Goal: Find specific page/section: Find specific page/section

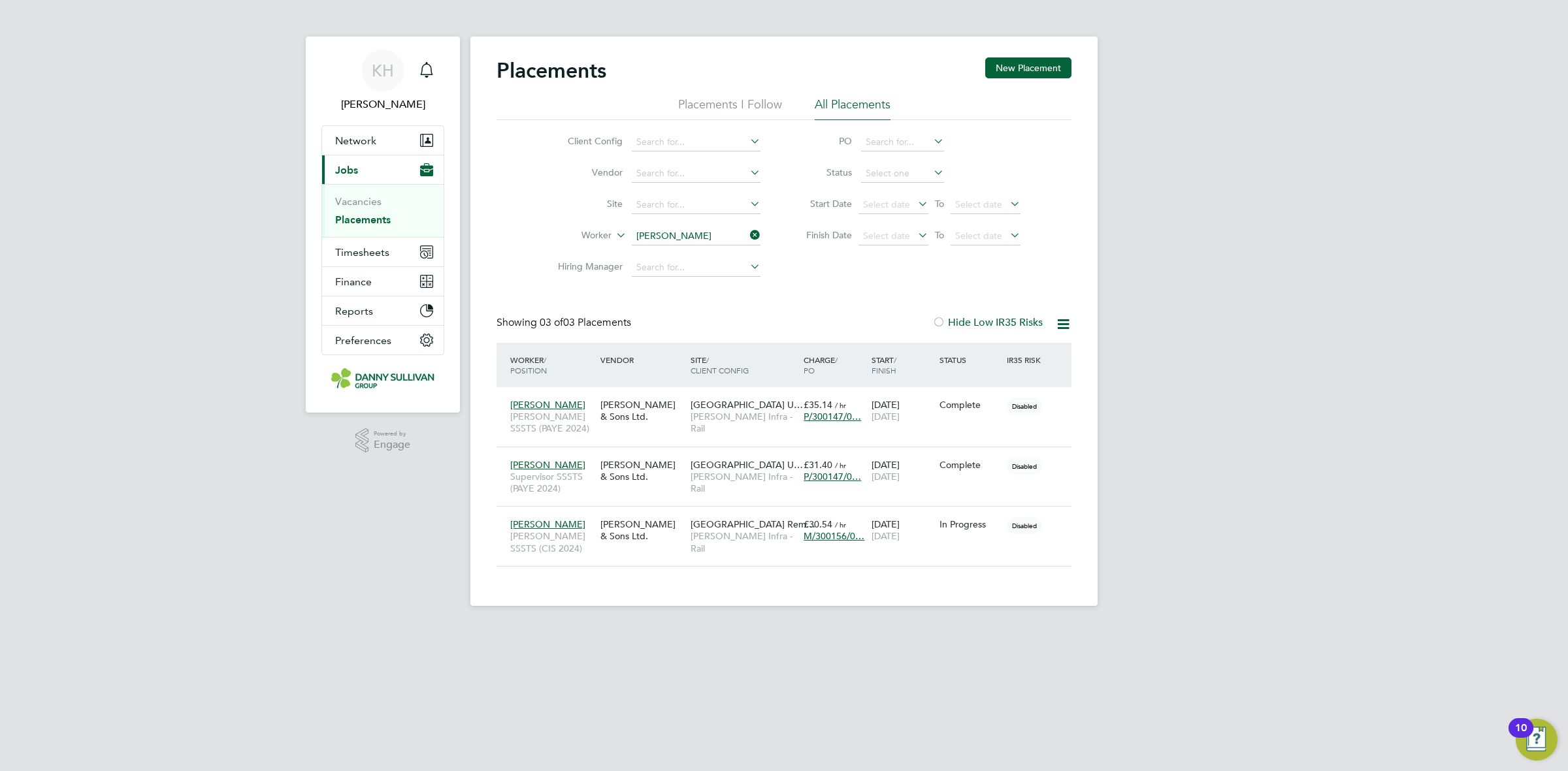
click at [370, 218] on link "Placements" at bounding box center [363, 220] width 56 height 13
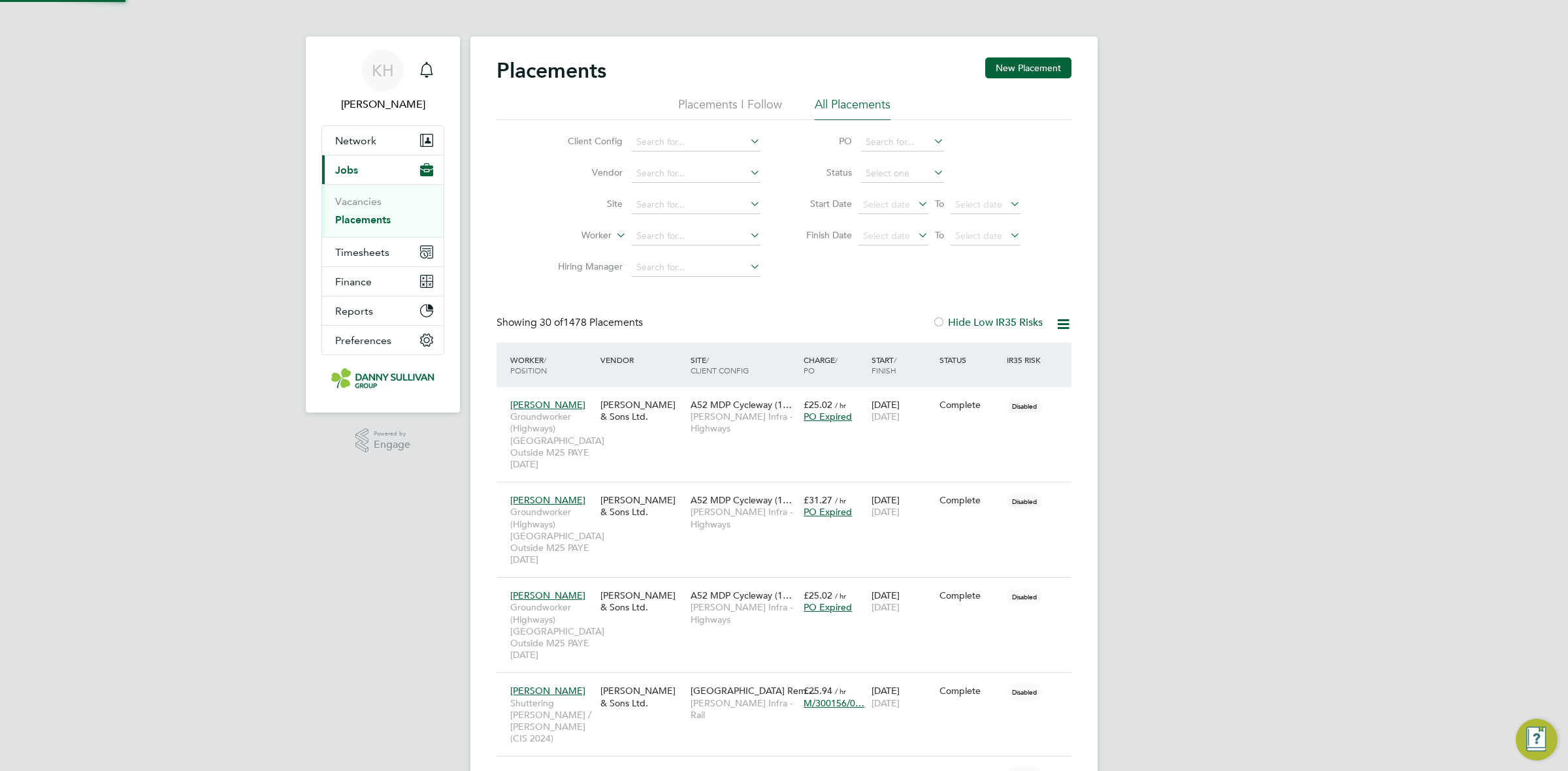
scroll to position [50, 113]
click at [656, 223] on li "Worker" at bounding box center [654, 236] width 246 height 31
click at [652, 230] on input at bounding box center [696, 236] width 129 height 19
click at [675, 286] on li "Piot r Przemyski" at bounding box center [696, 290] width 130 height 18
type input "Piotr Przemyski"
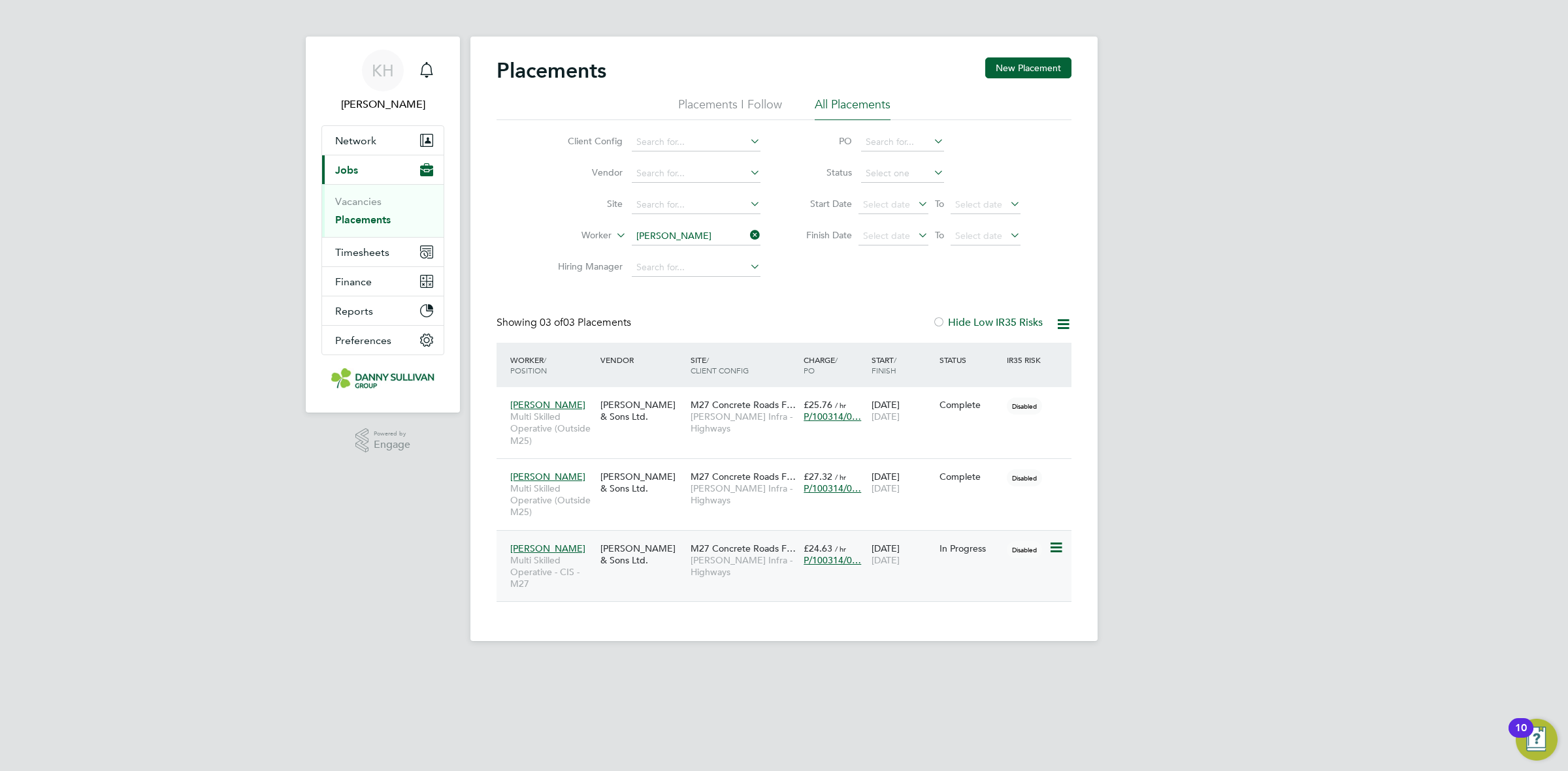
click at [793, 567] on span "[PERSON_NAME] Infra - Highways" at bounding box center [743, 566] width 106 height 23
click at [765, 235] on li "Worker Piotr Przemyski" at bounding box center [654, 236] width 246 height 31
click at [747, 235] on icon at bounding box center [747, 235] width 0 height 19
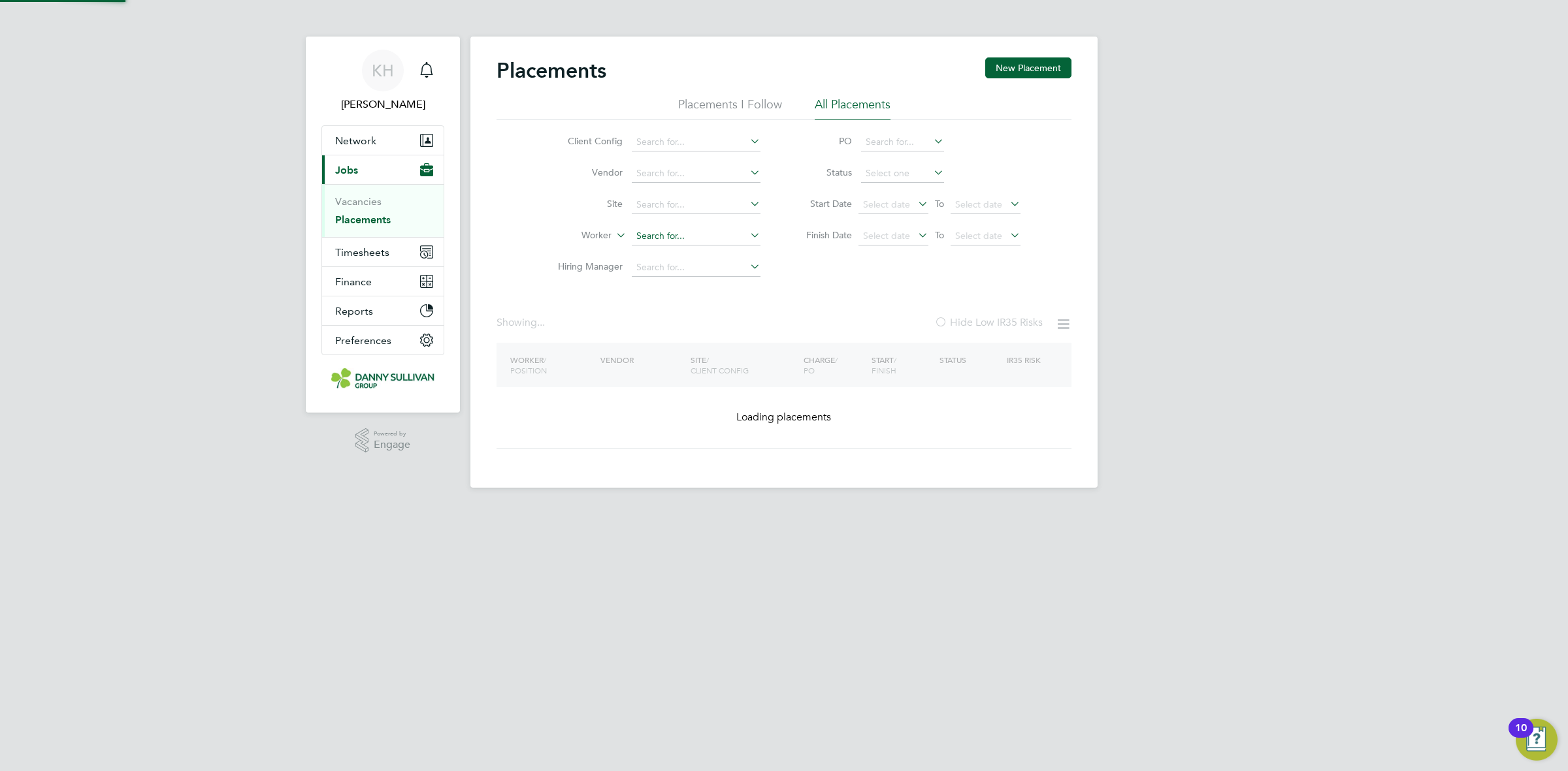
click at [683, 222] on li "Worker" at bounding box center [654, 236] width 246 height 31
click at [681, 227] on input at bounding box center [696, 236] width 129 height 19
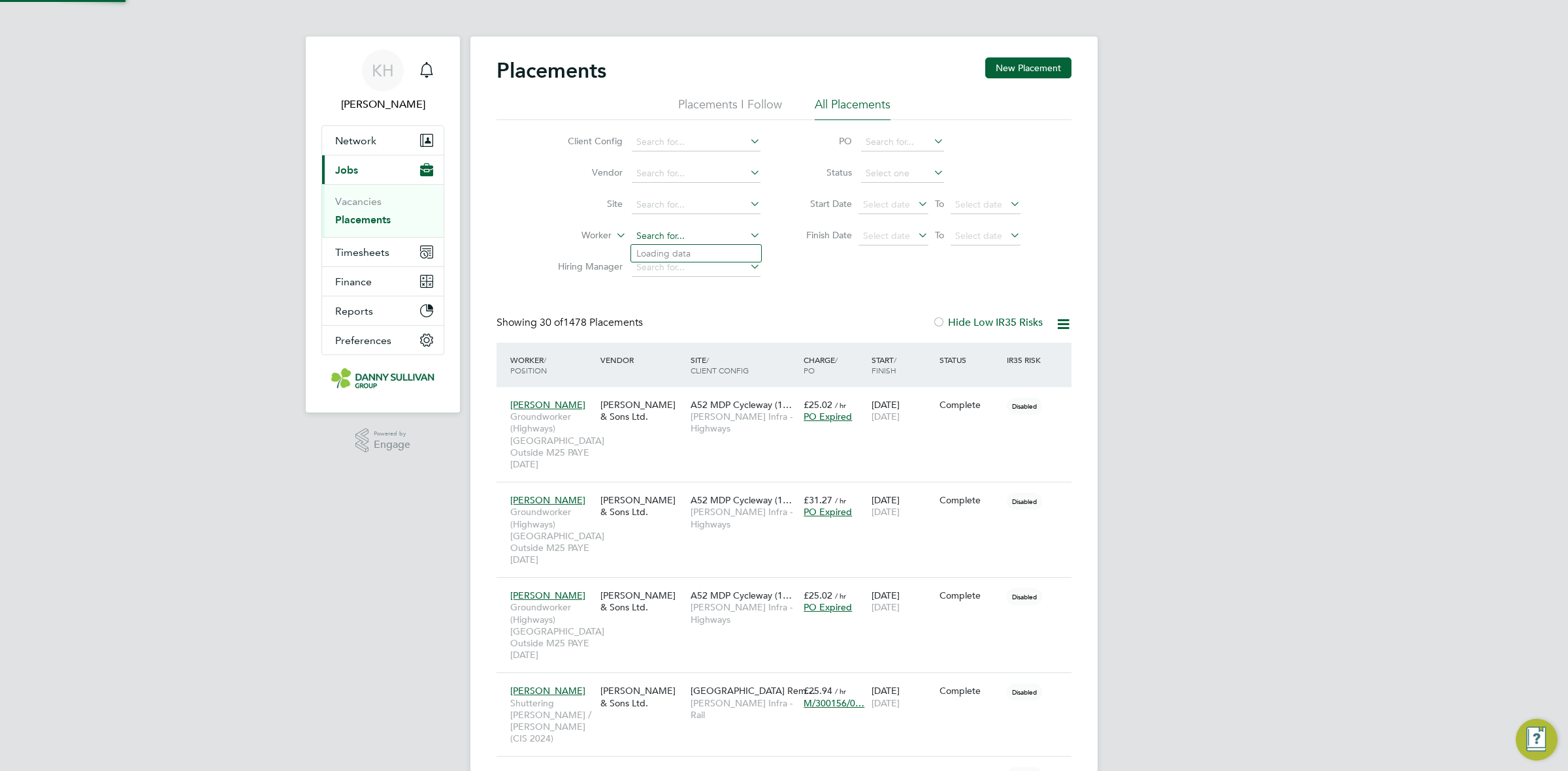
scroll to position [50, 113]
click at [681, 228] on input at bounding box center [696, 236] width 129 height 19
click at [686, 304] on li "Pr zemyslaw Krac" at bounding box center [696, 306] width 130 height 18
type input "[PERSON_NAME]"
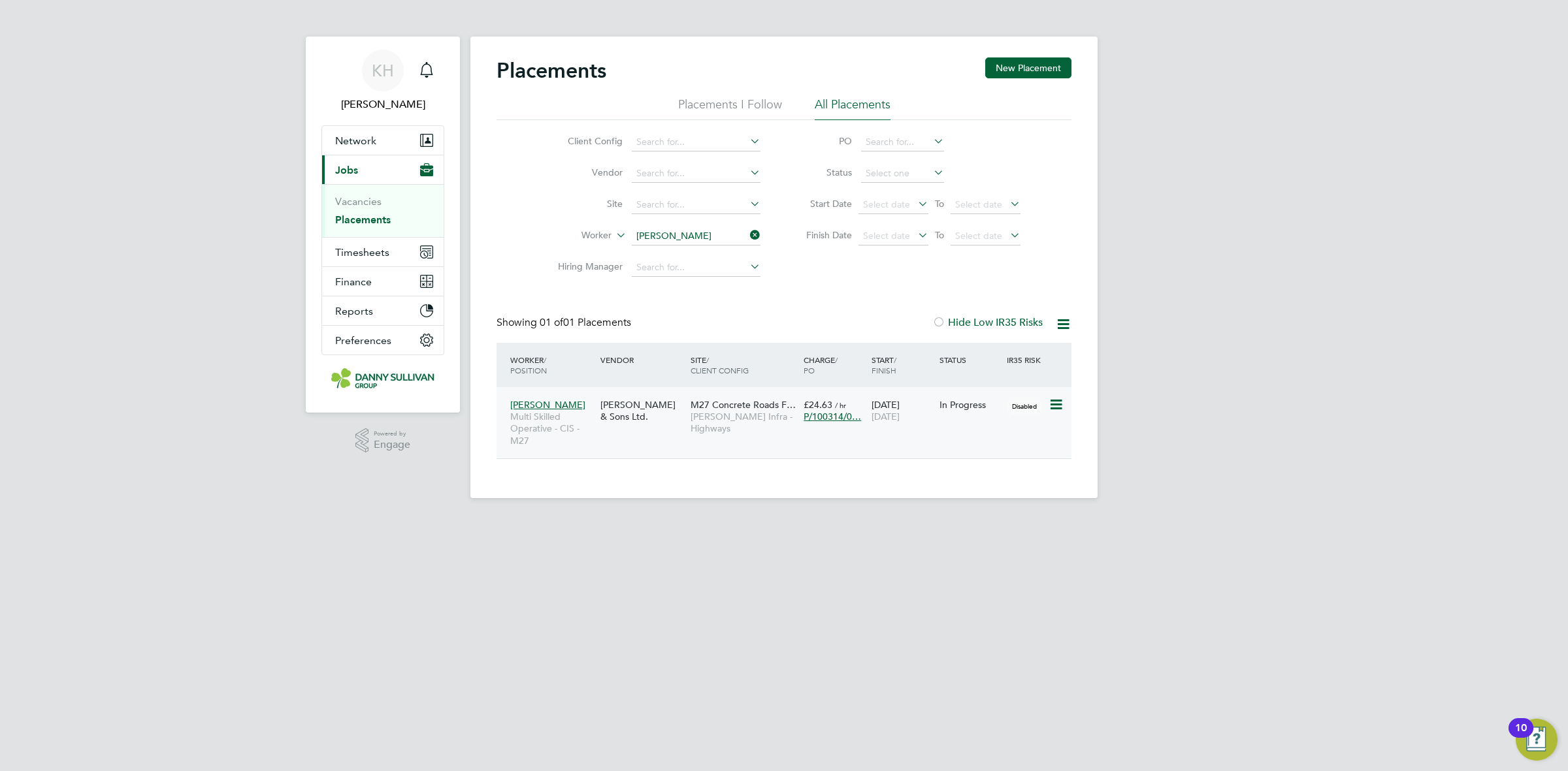
click at [703, 418] on span "[PERSON_NAME] Infra - Highways" at bounding box center [743, 422] width 106 height 23
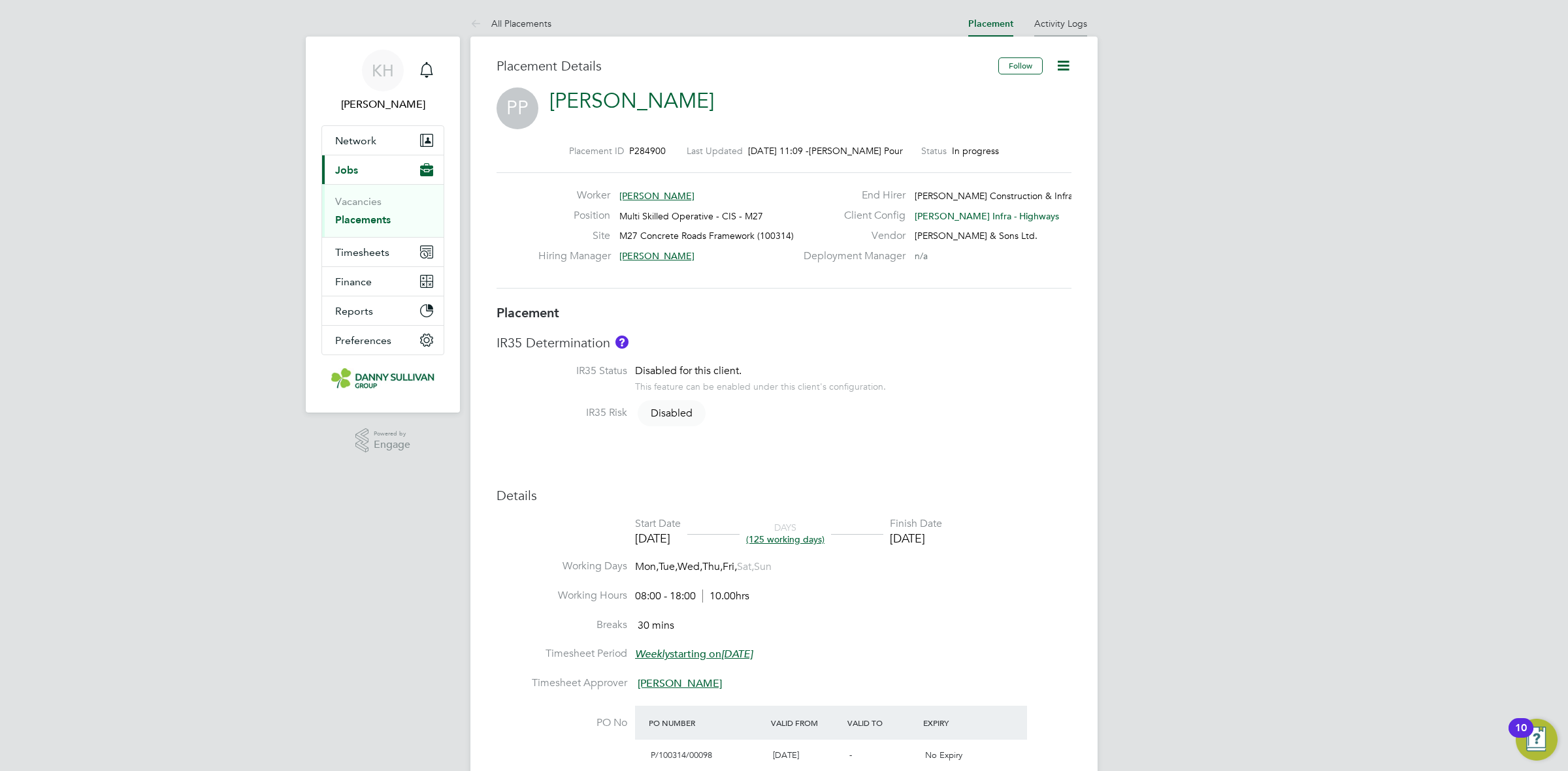
click at [1056, 15] on li "Activity Logs" at bounding box center [1061, 23] width 53 height 26
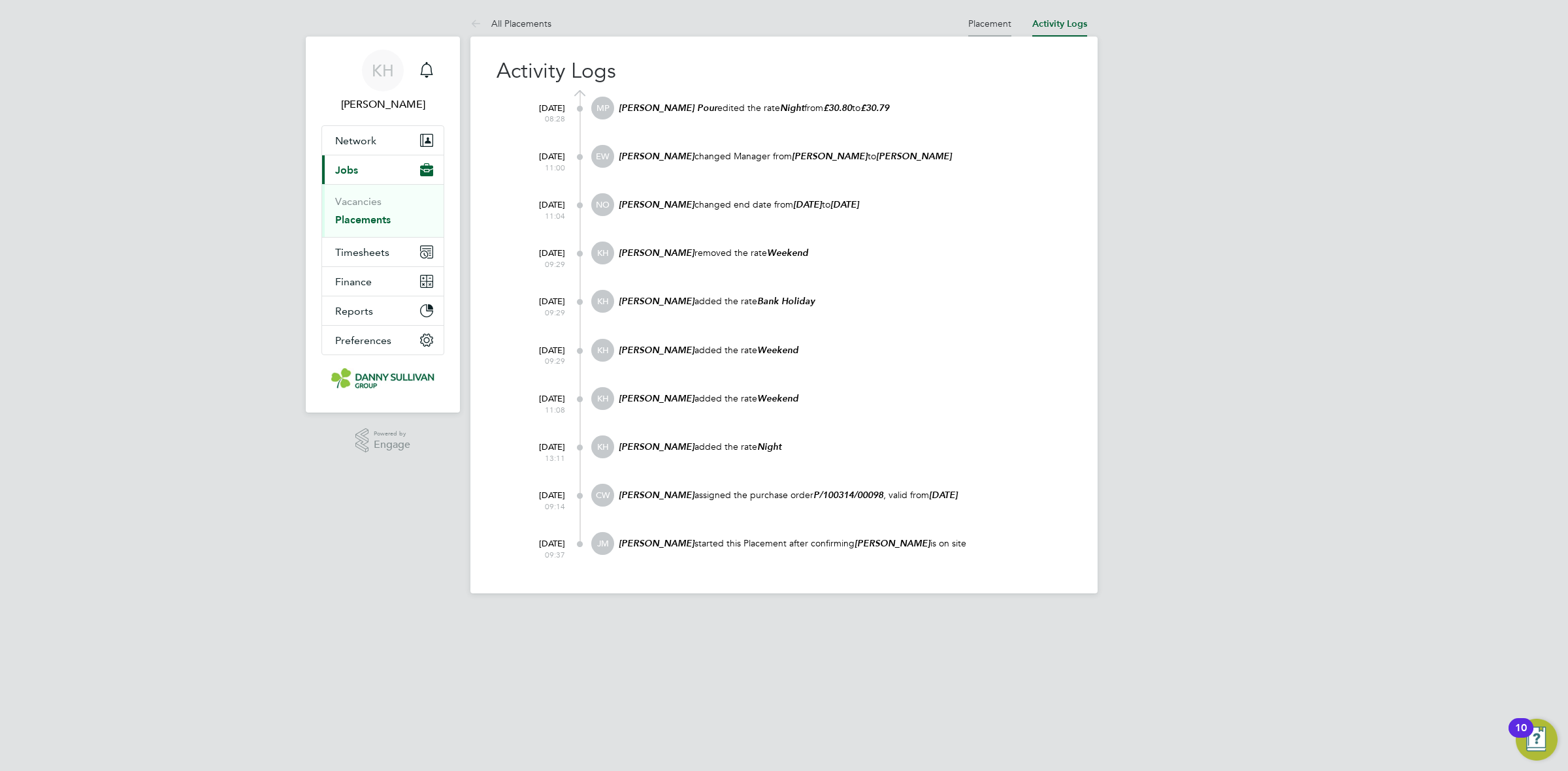
click at [968, 23] on link "Placement" at bounding box center [989, 24] width 43 height 12
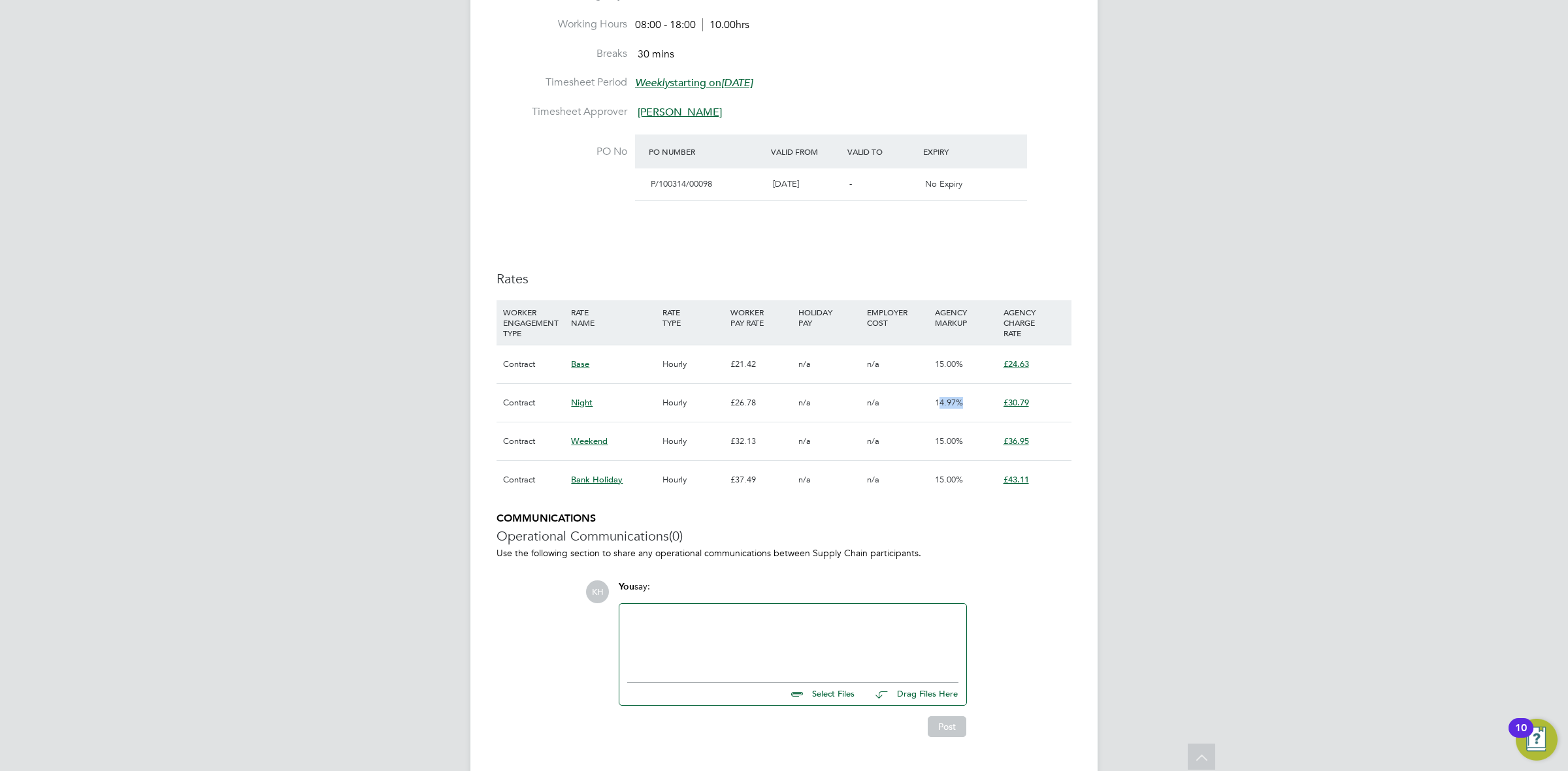
drag, startPoint x: 938, startPoint y: 403, endPoint x: 1047, endPoint y: 408, distance: 109.1
click at [1052, 396] on div "Contract Night Hourly £26.78 n/a n/a 14.97% £30.79" at bounding box center [783, 402] width 575 height 39
click at [1047, 408] on div "£30.79" at bounding box center [1034, 402] width 68 height 38
